Goal: Task Accomplishment & Management: Use online tool/utility

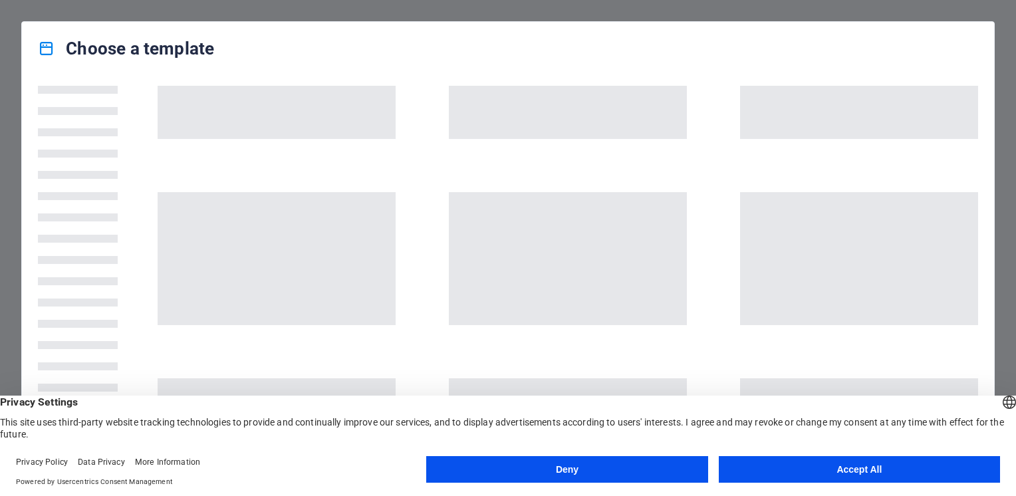
scroll to position [532, 0]
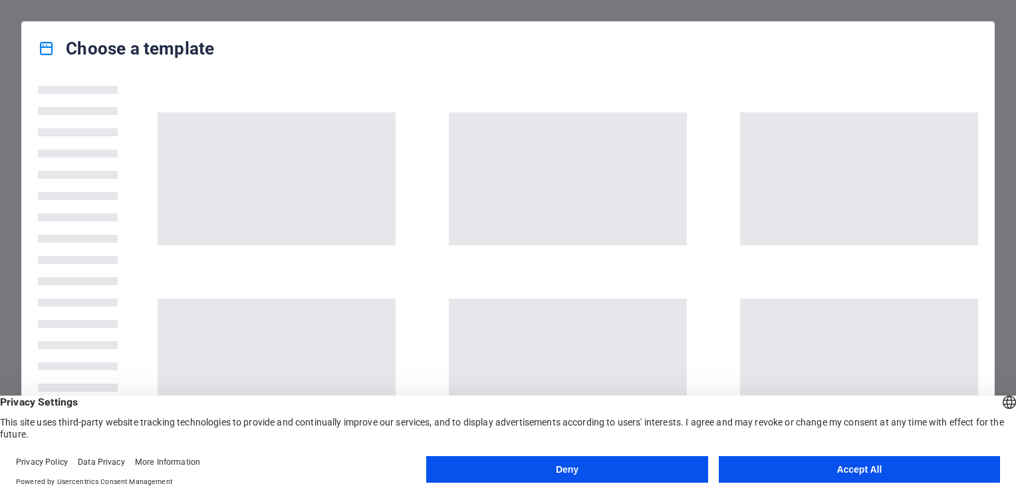
click at [806, 465] on button "Accept All" at bounding box center [859, 469] width 281 height 27
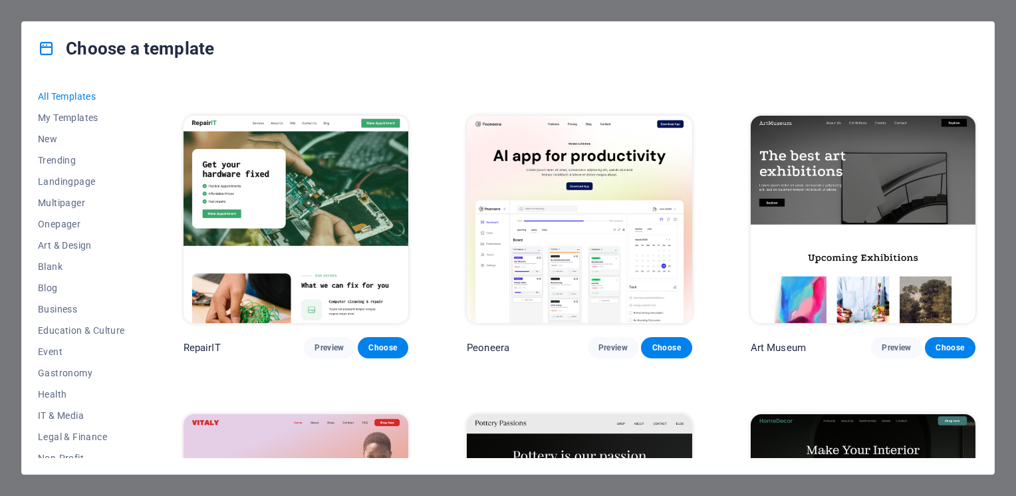
scroll to position [0, 0]
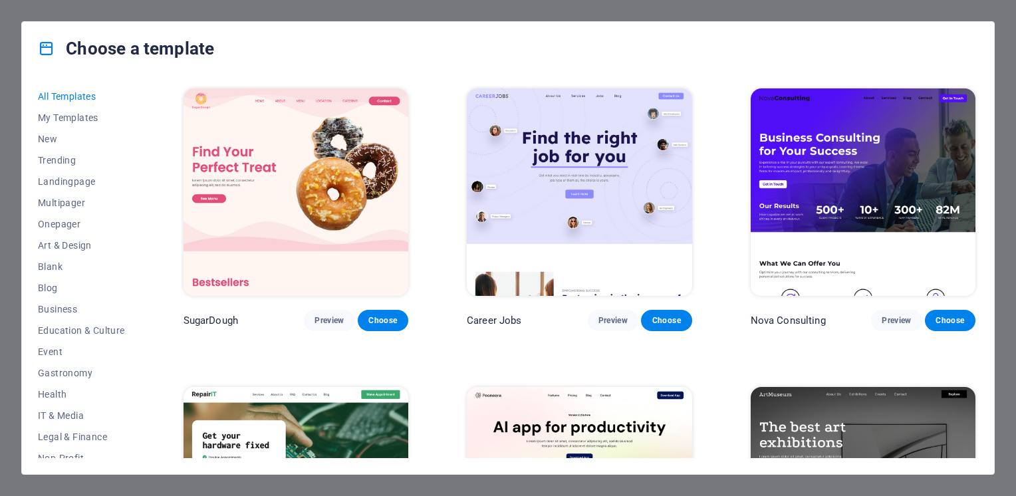
click at [992, 36] on div "Choose a template" at bounding box center [508, 48] width 972 height 53
click at [1014, 42] on div "Choose a template All Templates My Templates New Trending Landingpage Multipage…" at bounding box center [508, 248] width 1016 height 496
click at [973, 28] on div "Choose a template All Templates My Templates New Trending Landingpage Multipage…" at bounding box center [508, 248] width 1016 height 496
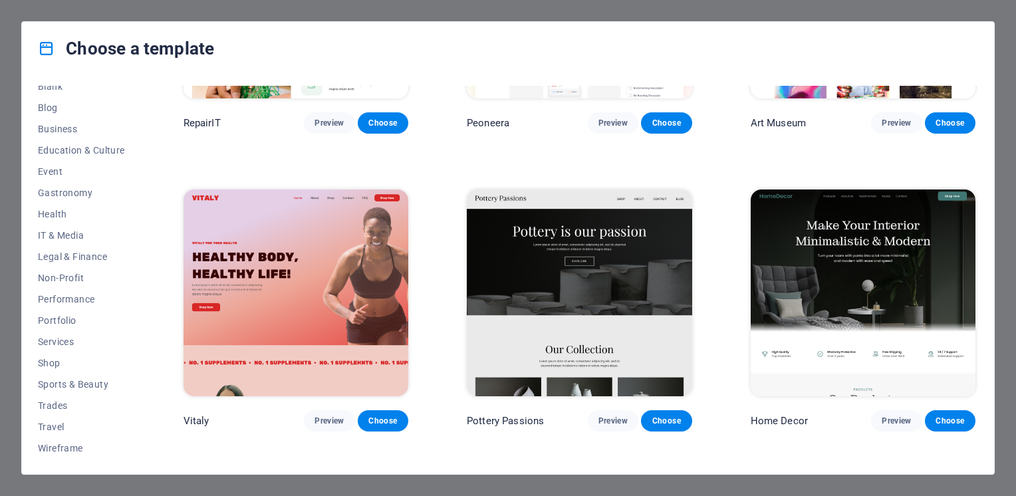
scroll to position [532, 0]
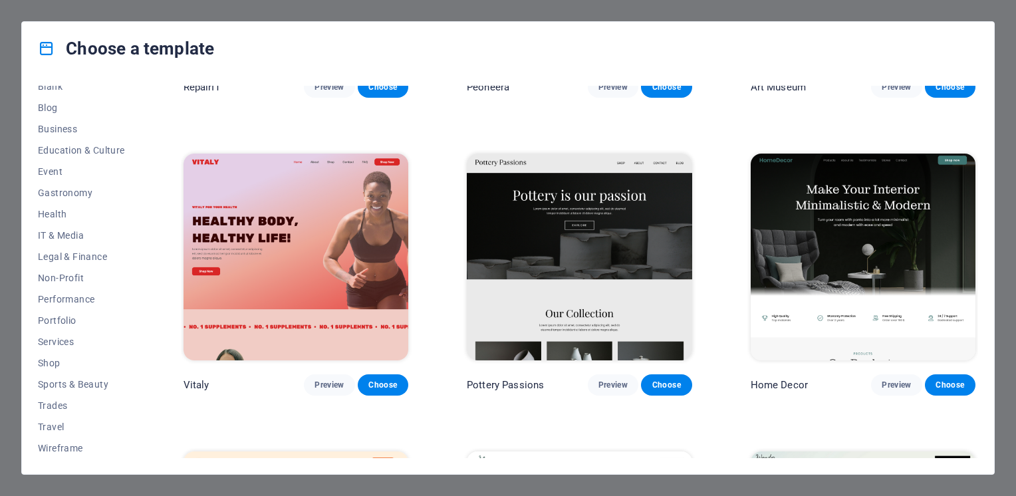
click at [947, 489] on div "Choose a template All Templates My Templates New Trending Landingpage Multipage…" at bounding box center [508, 248] width 1016 height 496
click at [987, 34] on div "Choose a template" at bounding box center [508, 48] width 972 height 53
click at [992, 26] on div "Choose a template" at bounding box center [508, 48] width 972 height 53
click at [982, 20] on div "Choose a template All Templates My Templates New Trending Landingpage Multipage…" at bounding box center [508, 248] width 1016 height 496
click at [981, 15] on div "Choose a template All Templates My Templates New Trending Landingpage Multipage…" at bounding box center [508, 248] width 1016 height 496
